Goal: Task Accomplishment & Management: Use online tool/utility

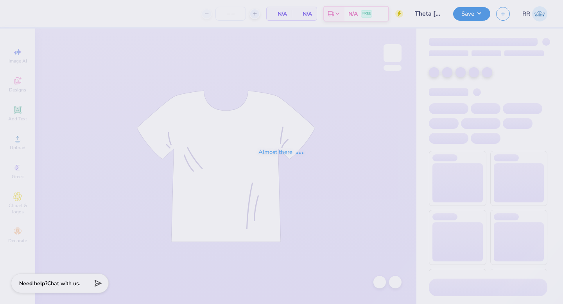
type input "50"
type input "Theta [PERSON_NAME] Kickball"
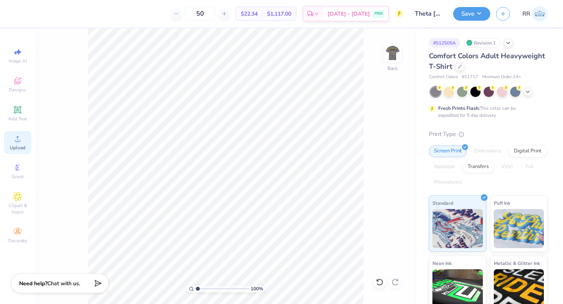
click at [16, 144] on div "Upload" at bounding box center [17, 142] width 27 height 23
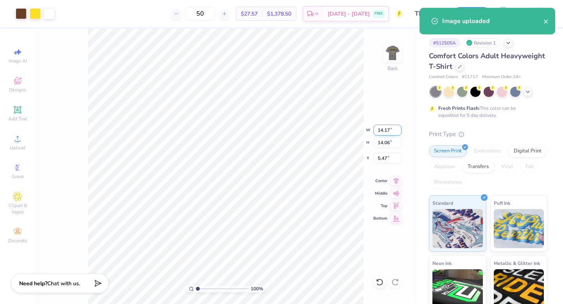
click at [391, 131] on input "14.17" at bounding box center [387, 130] width 28 height 11
type input "14.24"
type input "14.12"
type input "5.44"
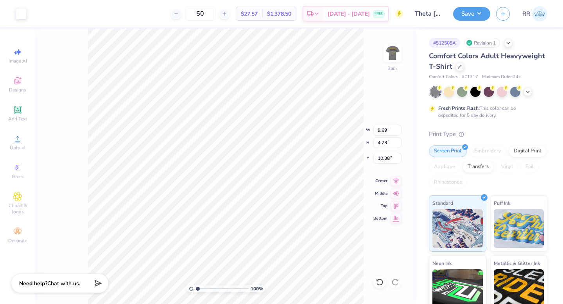
type input "4.76"
click at [18, 144] on div "Upload" at bounding box center [17, 142] width 27 height 23
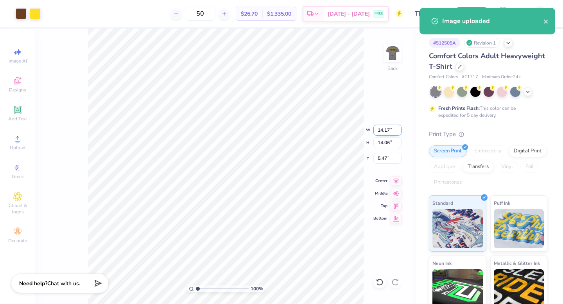
click at [388, 129] on input "14.17" at bounding box center [387, 130] width 28 height 11
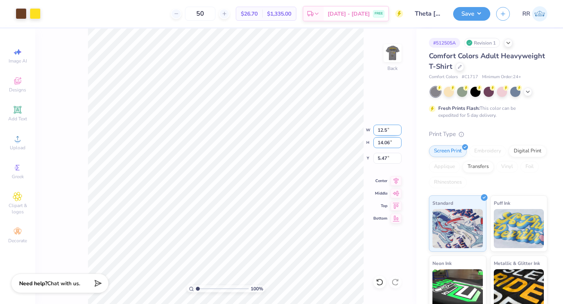
type input "12.50"
type input "12.40"
type input "6.30"
type input "14.23"
type input "14.12"
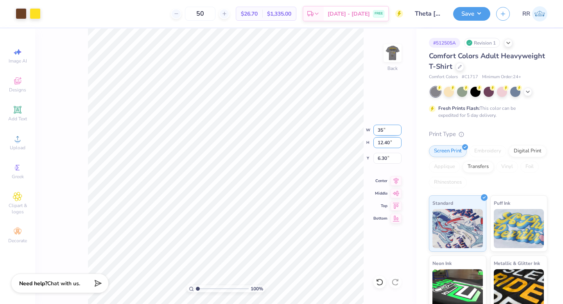
type input "5.44"
click at [382, 128] on input "14.23" at bounding box center [387, 130] width 28 height 11
type input "3.50"
type input "3.47"
type input "3.00"
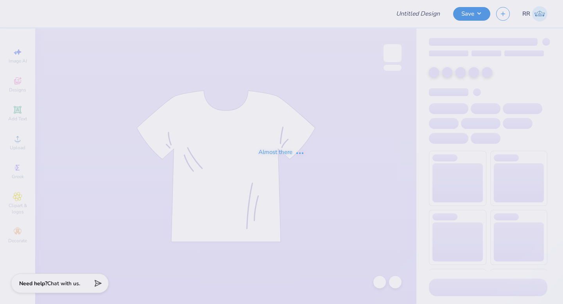
type input "Theta [PERSON_NAME] Kickball"
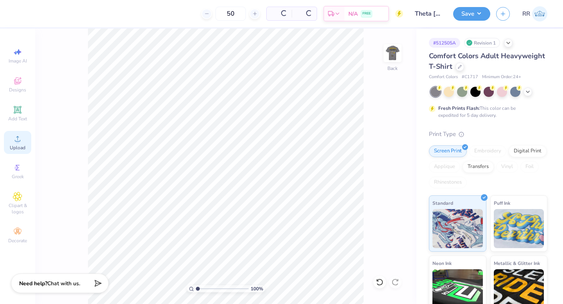
click at [20, 147] on span "Upload" at bounding box center [18, 148] width 16 height 6
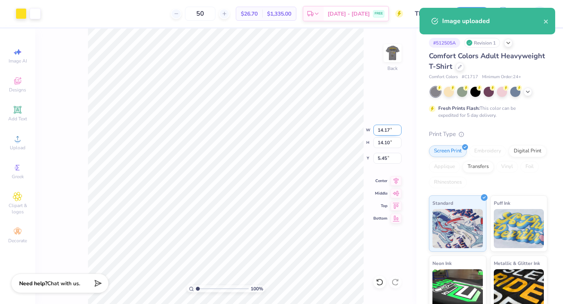
click at [383, 131] on input "14.17" at bounding box center [387, 130] width 28 height 11
type input "3.50"
type input "3.48"
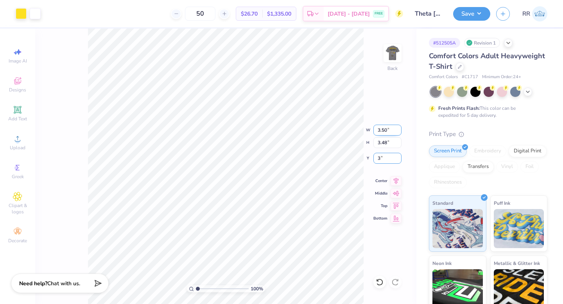
type input "3.00"
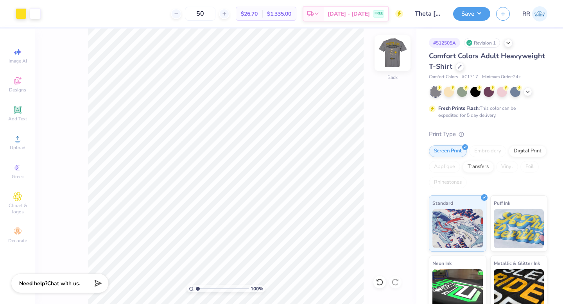
click at [389, 52] on img at bounding box center [392, 53] width 31 height 31
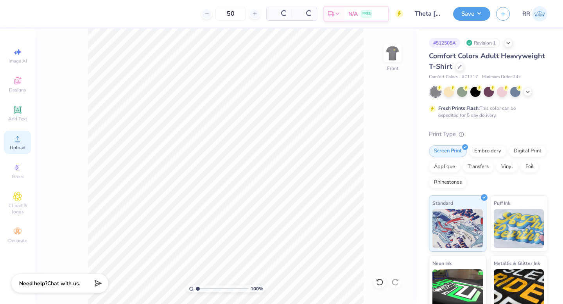
click at [20, 140] on icon at bounding box center [17, 138] width 9 height 9
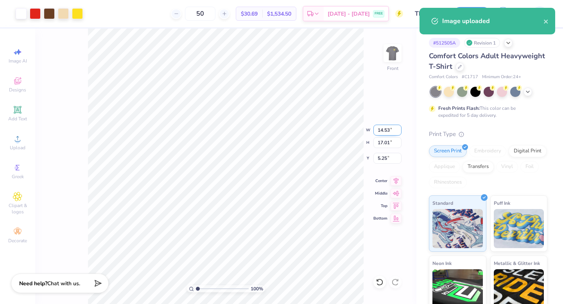
click at [385, 133] on input "14.53" at bounding box center [387, 130] width 28 height 11
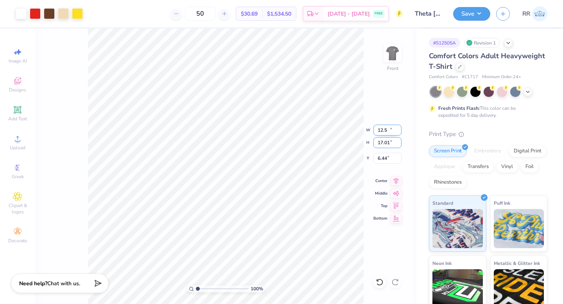
type input "12.50"
type input "14.63"
type input "3.00"
click at [397, 181] on icon at bounding box center [396, 180] width 5 height 7
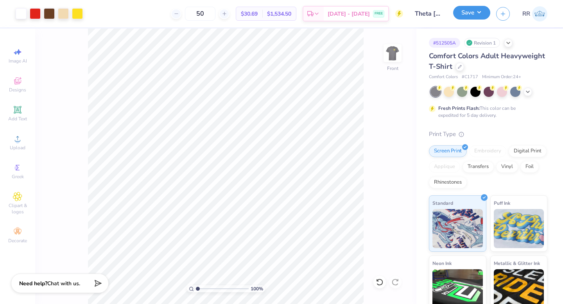
click at [478, 14] on button "Save" at bounding box center [471, 13] width 37 height 14
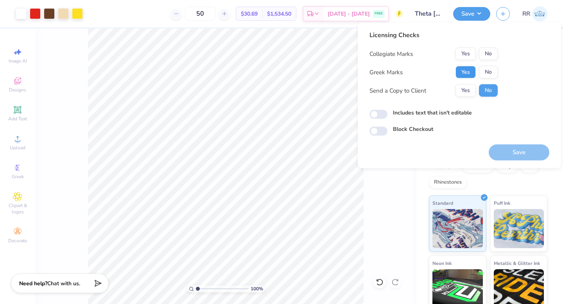
click at [467, 71] on button "Yes" at bounding box center [466, 72] width 20 height 13
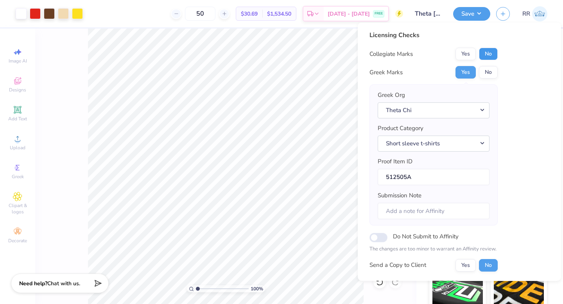
click at [488, 57] on button "No" at bounding box center [488, 54] width 19 height 13
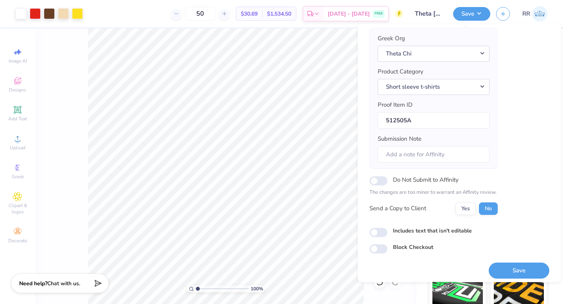
scroll to position [61, 0]
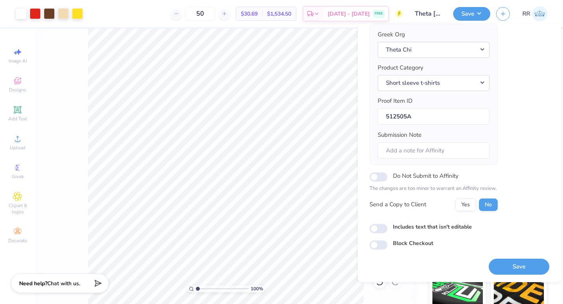
click at [495, 268] on button "Save" at bounding box center [519, 267] width 61 height 16
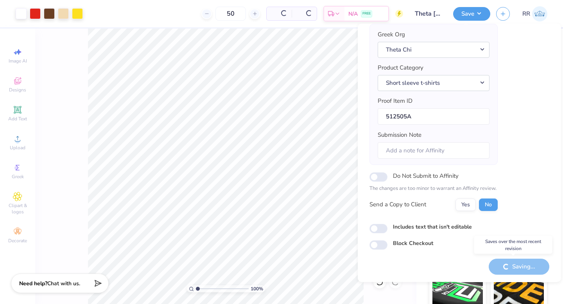
click at [496, 266] on div "Saving..." at bounding box center [519, 267] width 61 height 16
